Goal: Transaction & Acquisition: Download file/media

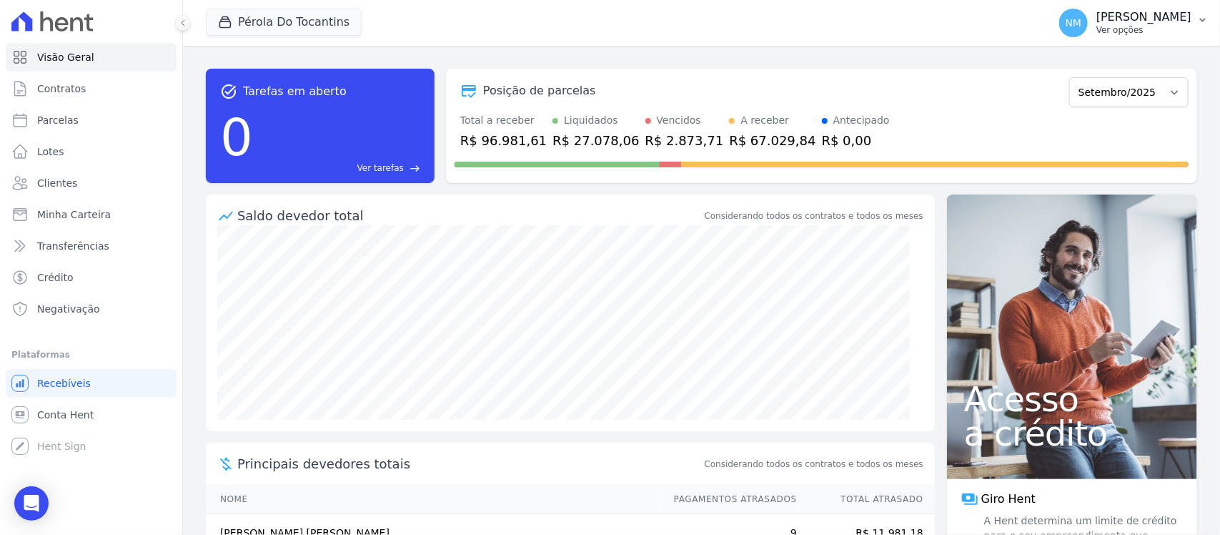
click at [1198, 14] on icon "button" at bounding box center [1202, 19] width 11 height 11
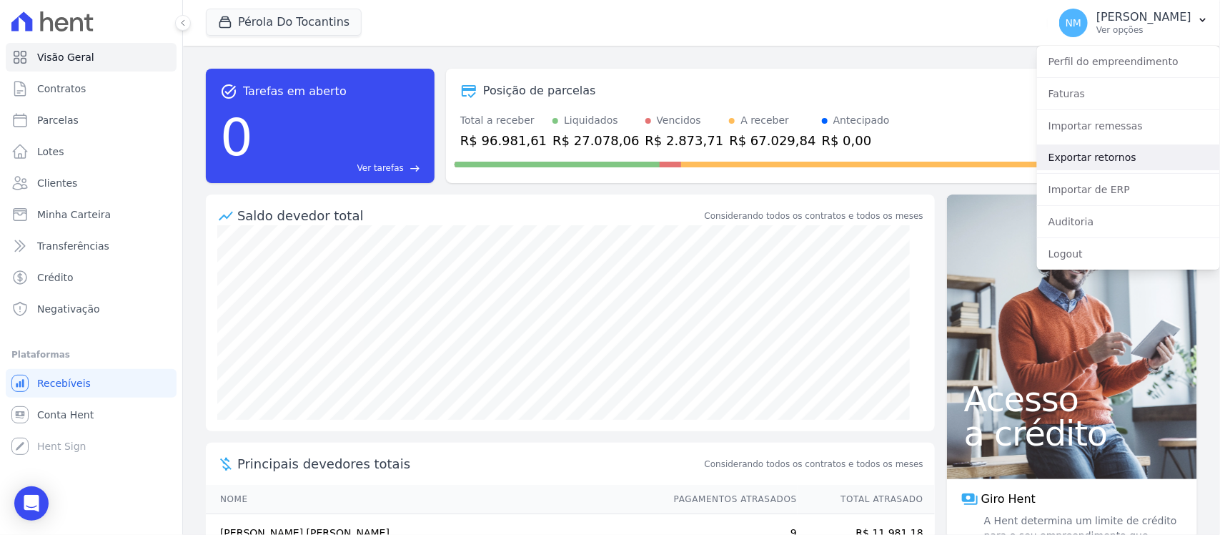
drag, startPoint x: 1092, startPoint y: 152, endPoint x: 970, endPoint y: 195, distance: 129.5
click at [1091, 152] on link "Exportar retornos" at bounding box center [1128, 157] width 183 height 26
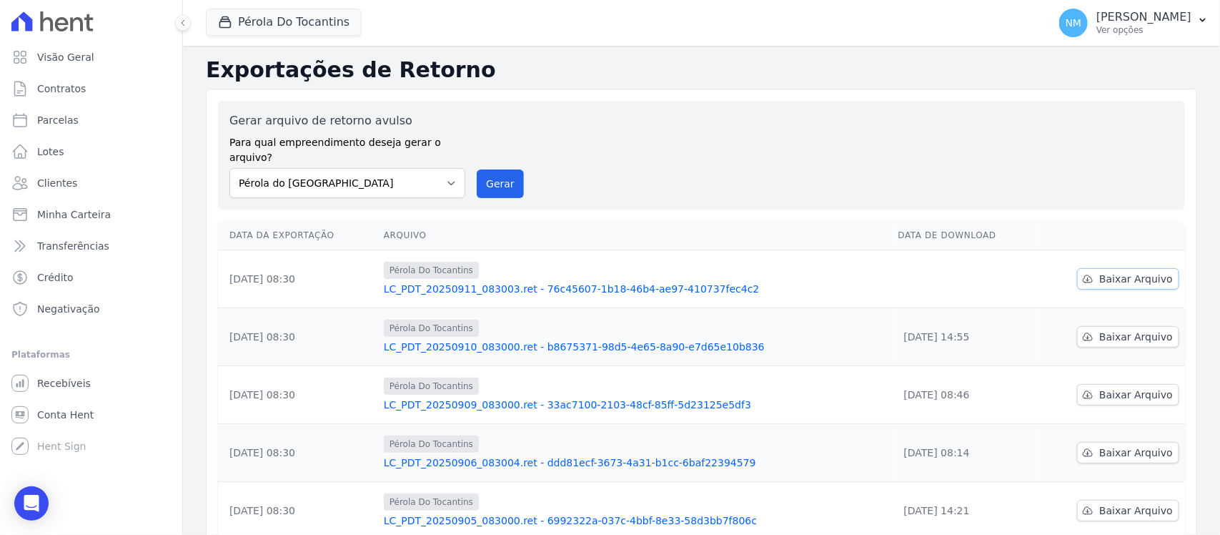
click at [1116, 272] on span "Baixar Arquivo" at bounding box center [1136, 279] width 74 height 14
click at [319, 22] on button "Pérola Do Tocantins" at bounding box center [284, 22] width 156 height 27
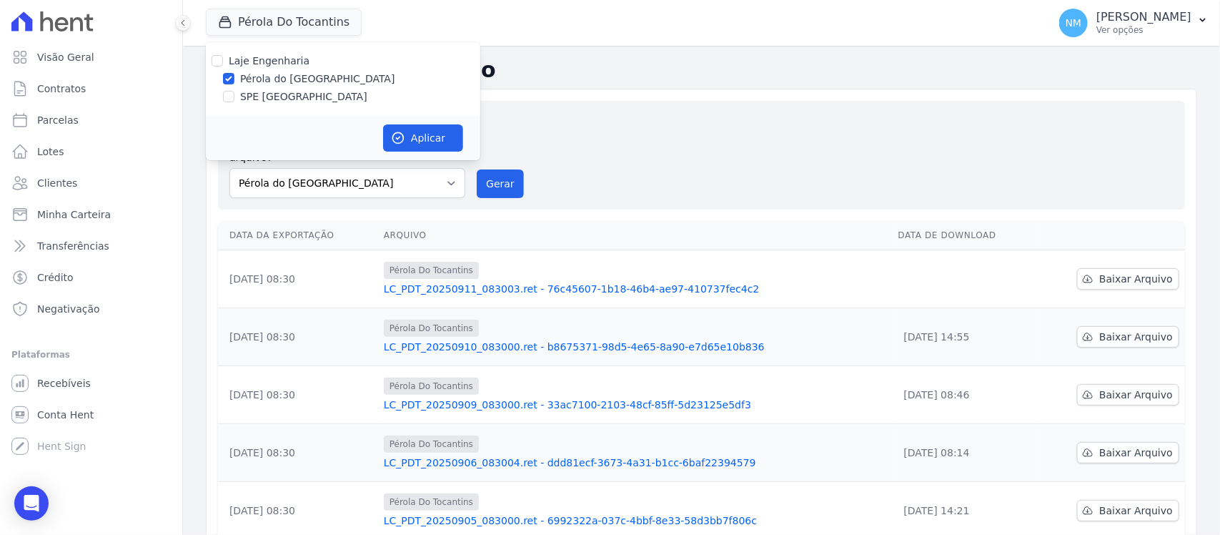
click at [281, 91] on label "SPE [GEOGRAPHIC_DATA]" at bounding box center [303, 96] width 127 height 15
click at [234, 91] on input "SPE [GEOGRAPHIC_DATA]" at bounding box center [228, 96] width 11 height 11
checkbox input "true"
click at [284, 74] on label "Pérola do [GEOGRAPHIC_DATA]" at bounding box center [317, 78] width 155 height 15
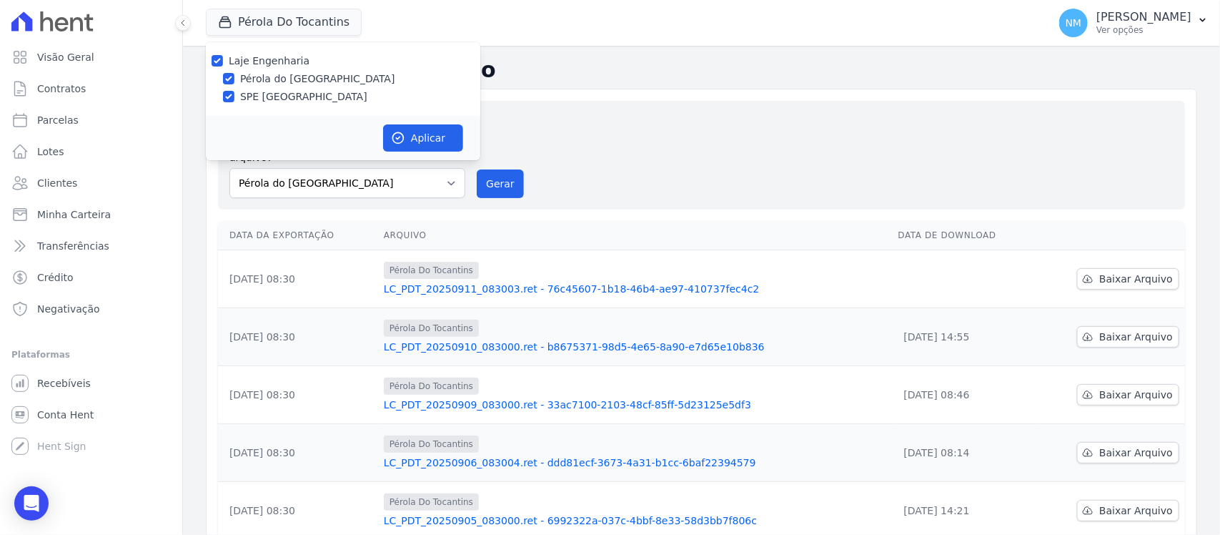
click at [234, 74] on input "Pérola do [GEOGRAPHIC_DATA]" at bounding box center [228, 78] width 11 height 11
checkbox input "false"
click at [411, 130] on button "Aplicar" at bounding box center [423, 137] width 80 height 27
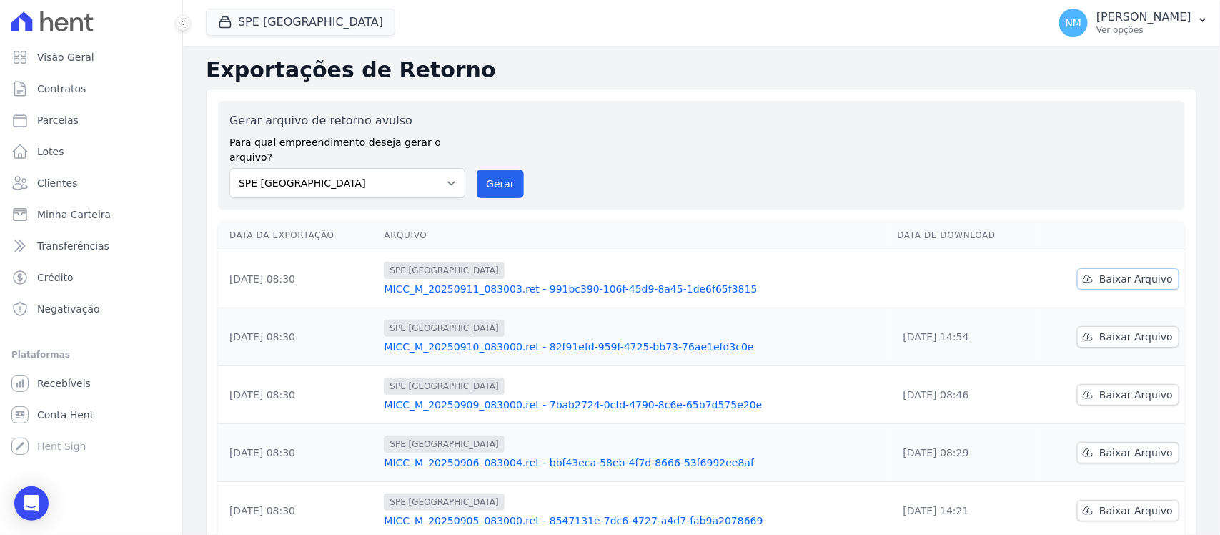
click at [1108, 272] on span "Baixar Arquivo" at bounding box center [1136, 279] width 74 height 14
